Goal: Navigation & Orientation: Find specific page/section

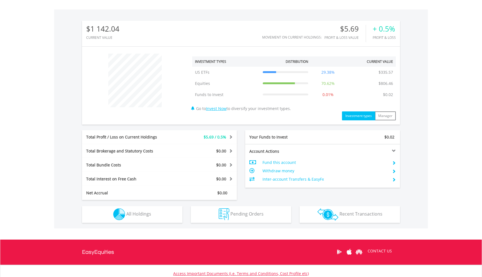
scroll to position [167, 0]
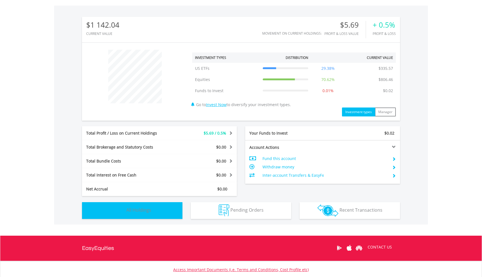
click at [155, 213] on button "Holdings All Holdings" at bounding box center [132, 210] width 100 height 17
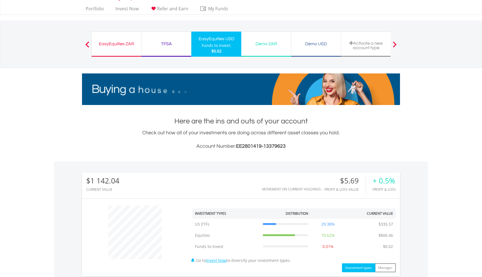
scroll to position [0, 0]
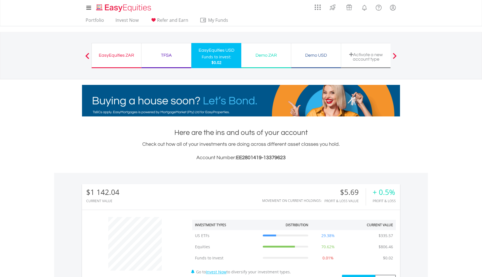
click at [113, 45] on div "EasyEquities ZAR Funds to invest: $0.02" at bounding box center [116, 55] width 50 height 25
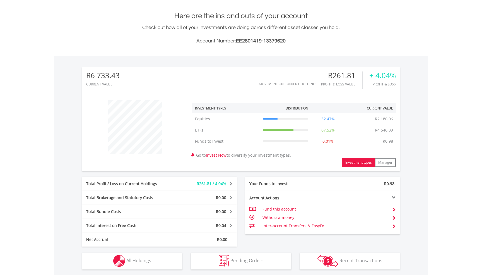
scroll to position [137, 0]
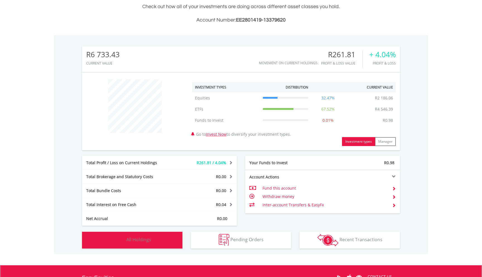
click at [155, 242] on button "Holdings All Holdings" at bounding box center [132, 239] width 100 height 17
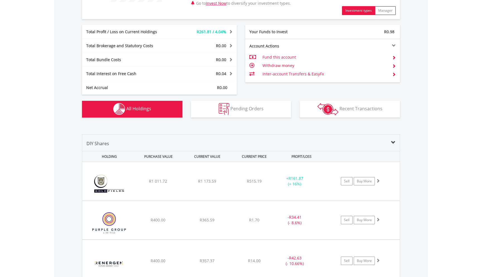
scroll to position [0, 0]
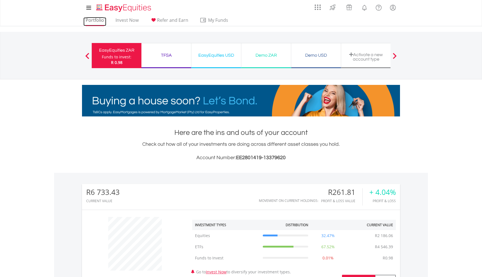
click at [92, 17] on link "Portfolio" at bounding box center [94, 21] width 23 height 9
